Goal: Task Accomplishment & Management: Use online tool/utility

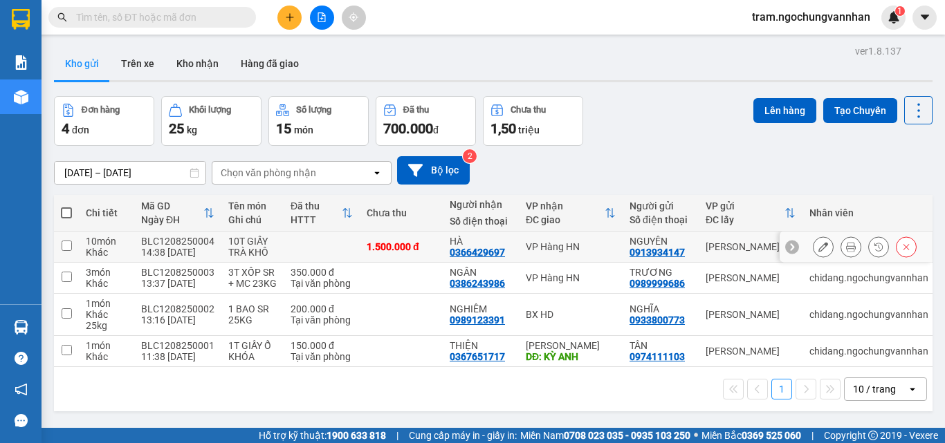
click at [846, 244] on icon at bounding box center [851, 247] width 10 height 10
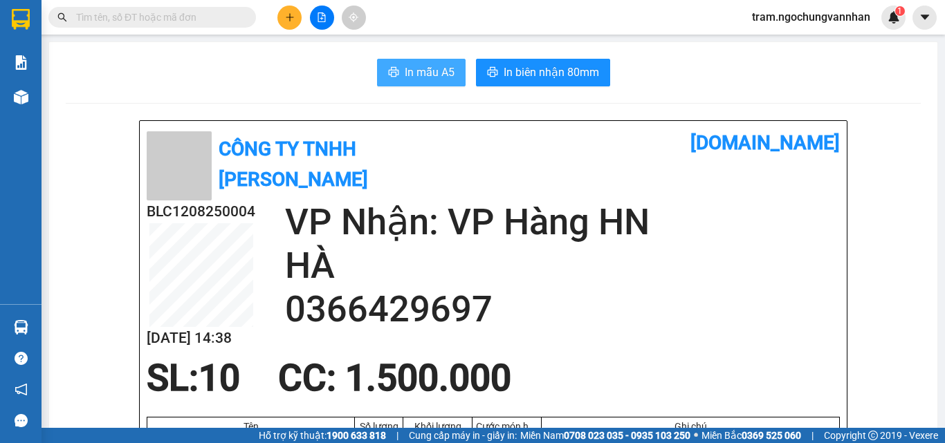
click at [422, 73] on span "In mẫu A5" at bounding box center [430, 72] width 50 height 17
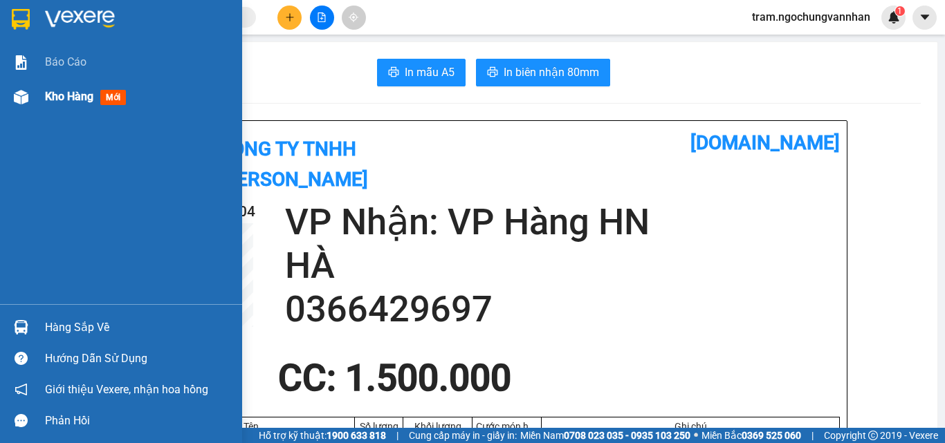
click at [62, 100] on span "Kho hàng" at bounding box center [69, 96] width 48 height 13
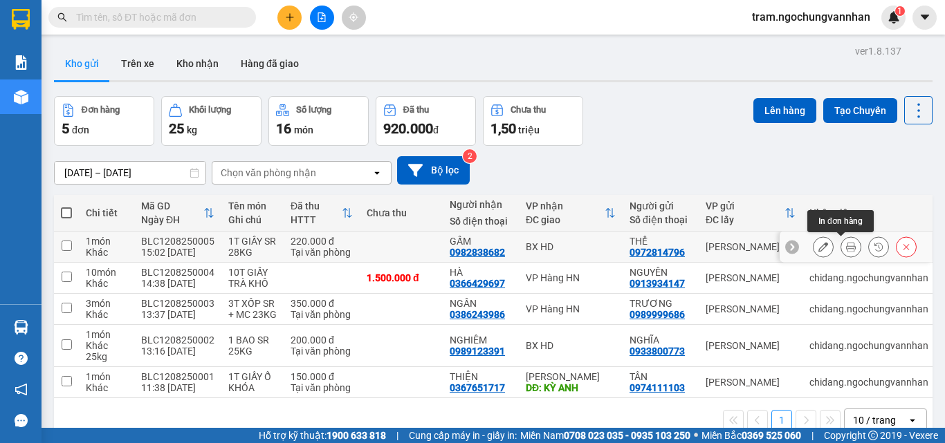
click at [841, 241] on button at bounding box center [850, 247] width 19 height 24
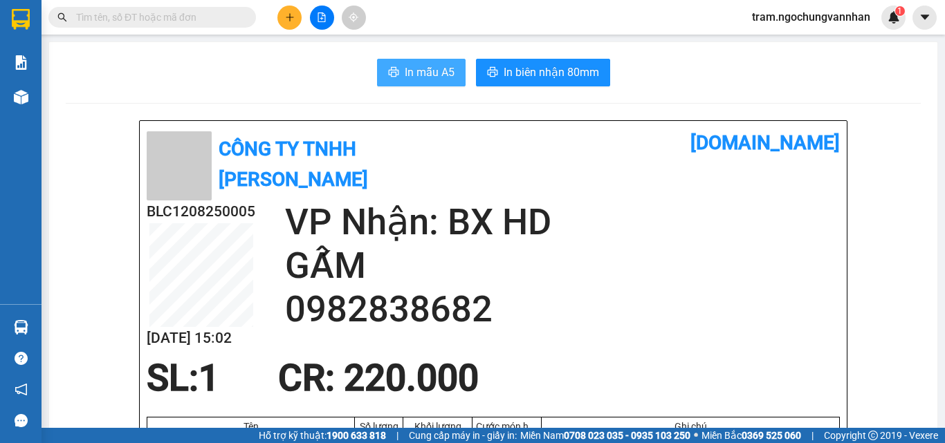
click at [427, 83] on button "In mẫu A5" at bounding box center [421, 73] width 89 height 28
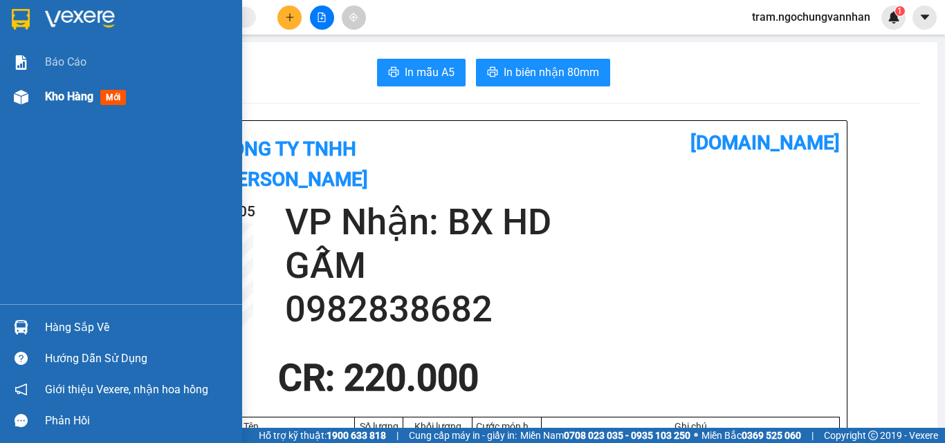
click at [73, 100] on span "Kho hàng" at bounding box center [69, 96] width 48 height 13
